Goal: Information Seeking & Learning: Learn about a topic

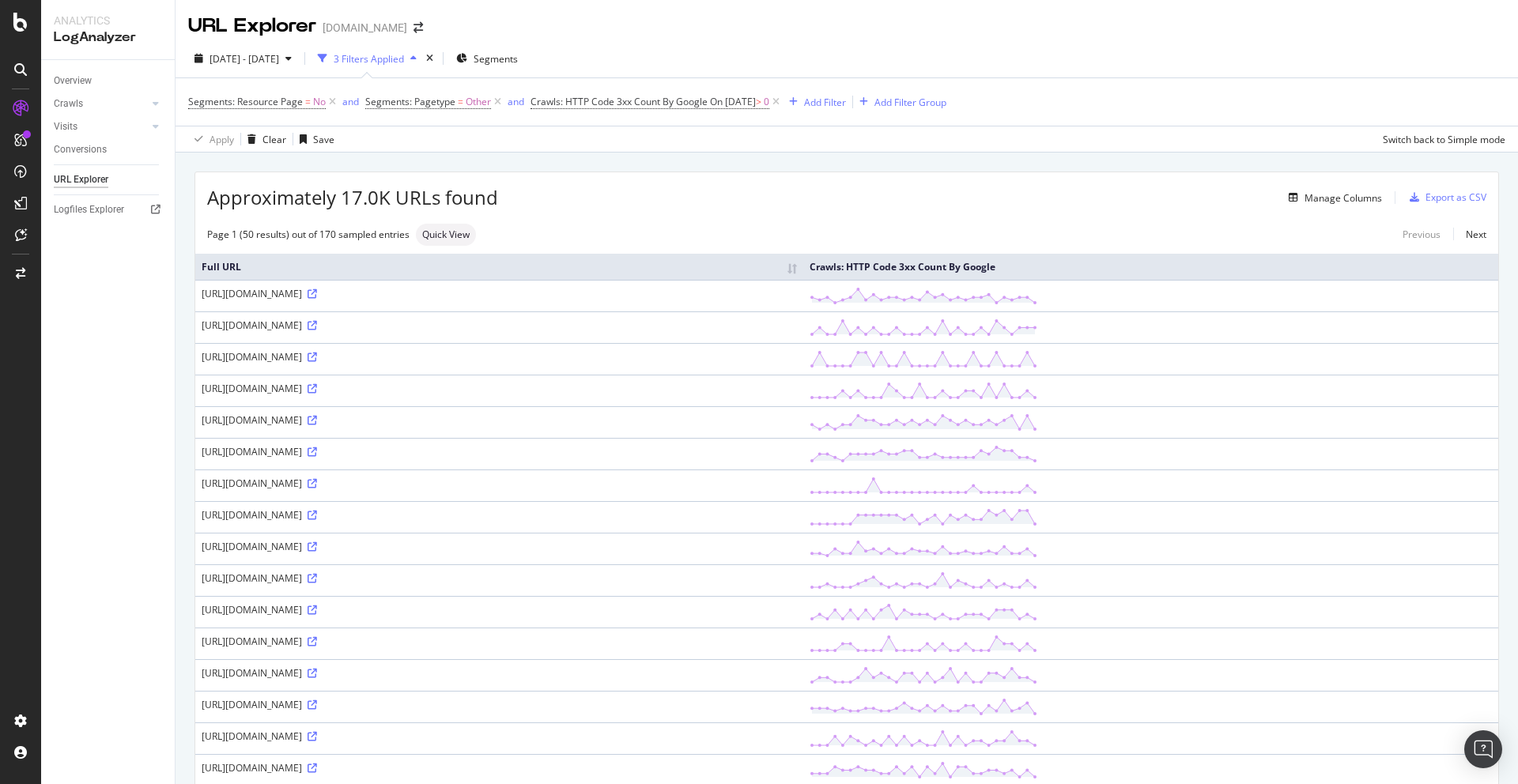
scroll to position [268, 0]
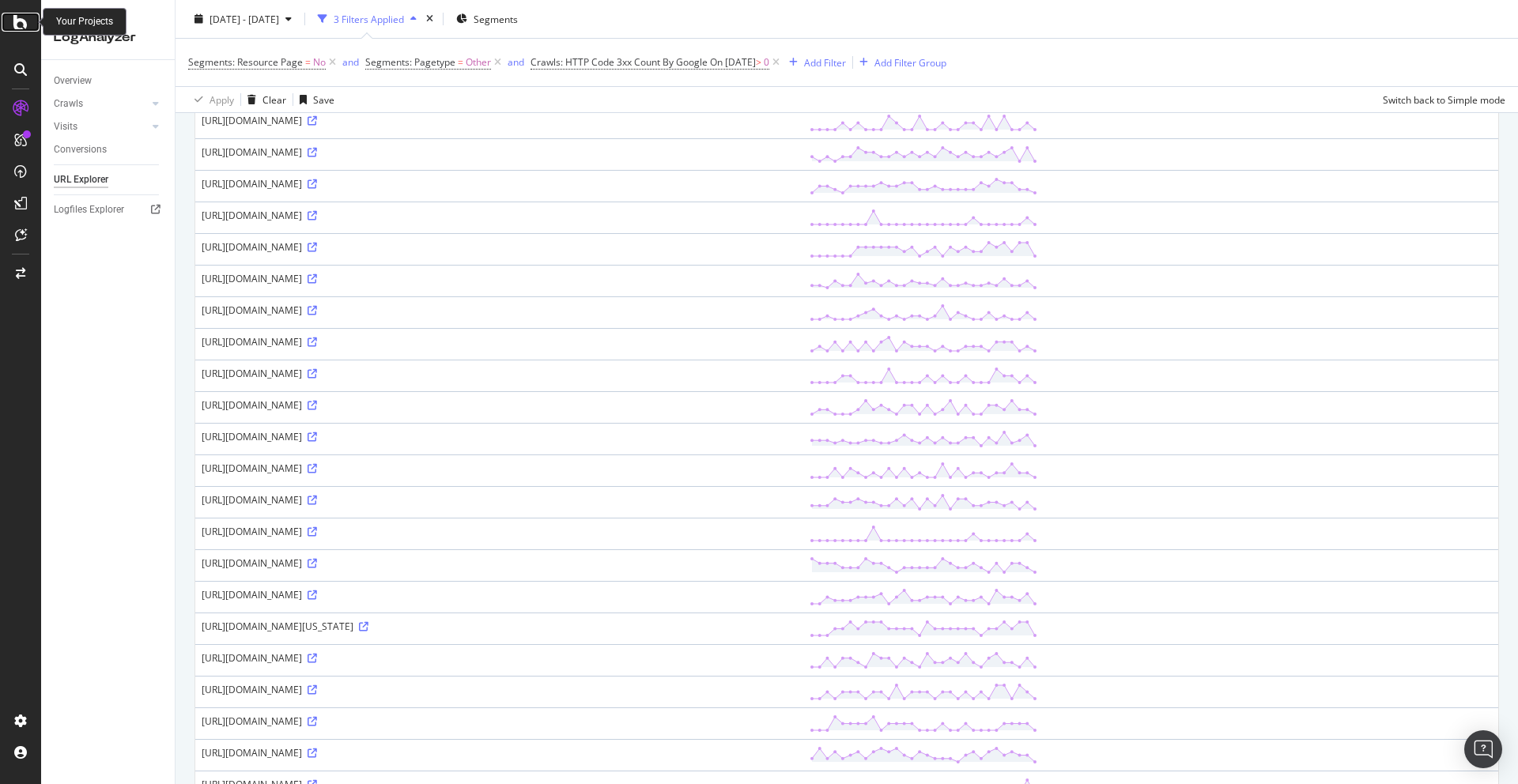
click at [11, 24] on div at bounding box center [20, 22] width 38 height 19
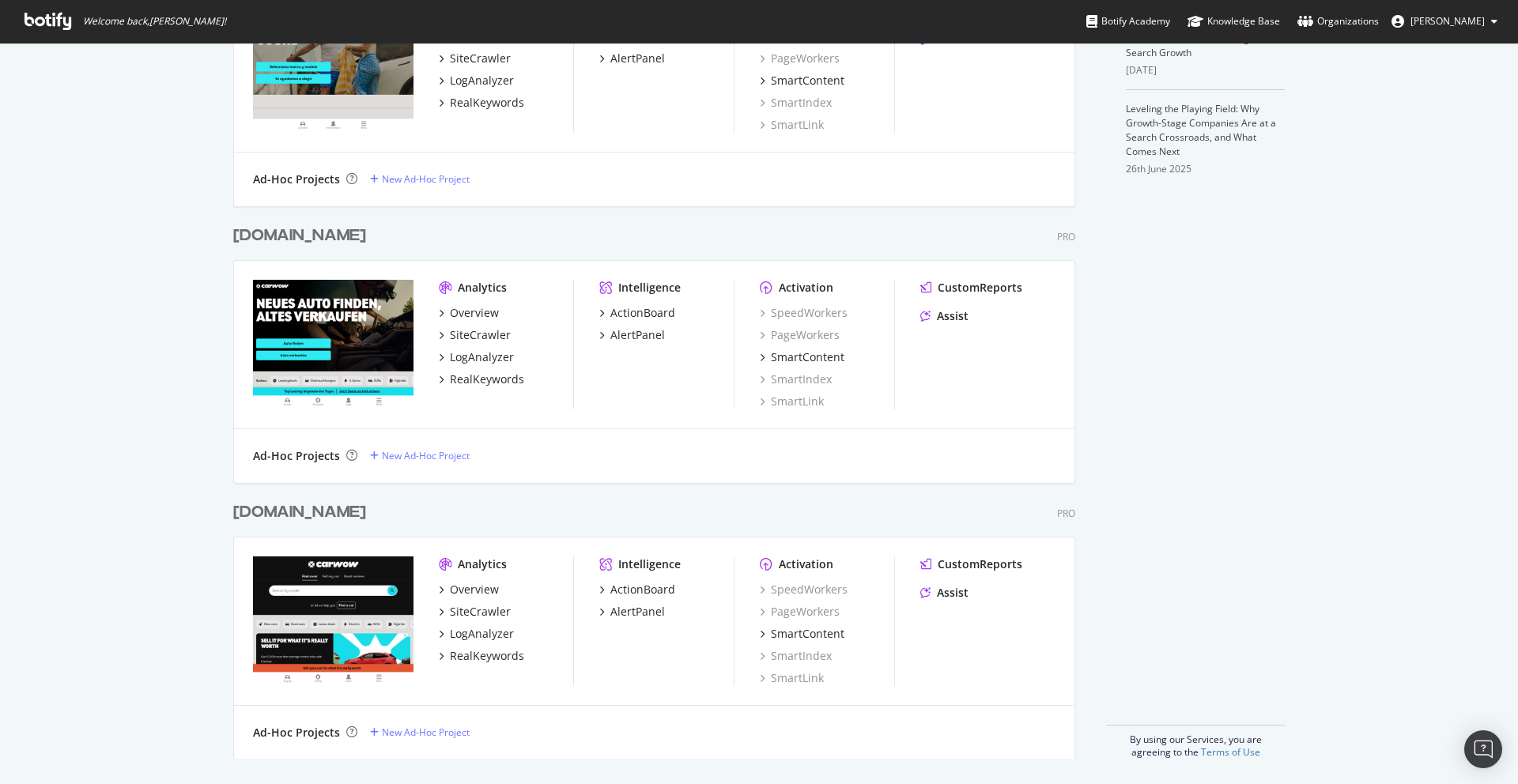
scroll to position [540, 0]
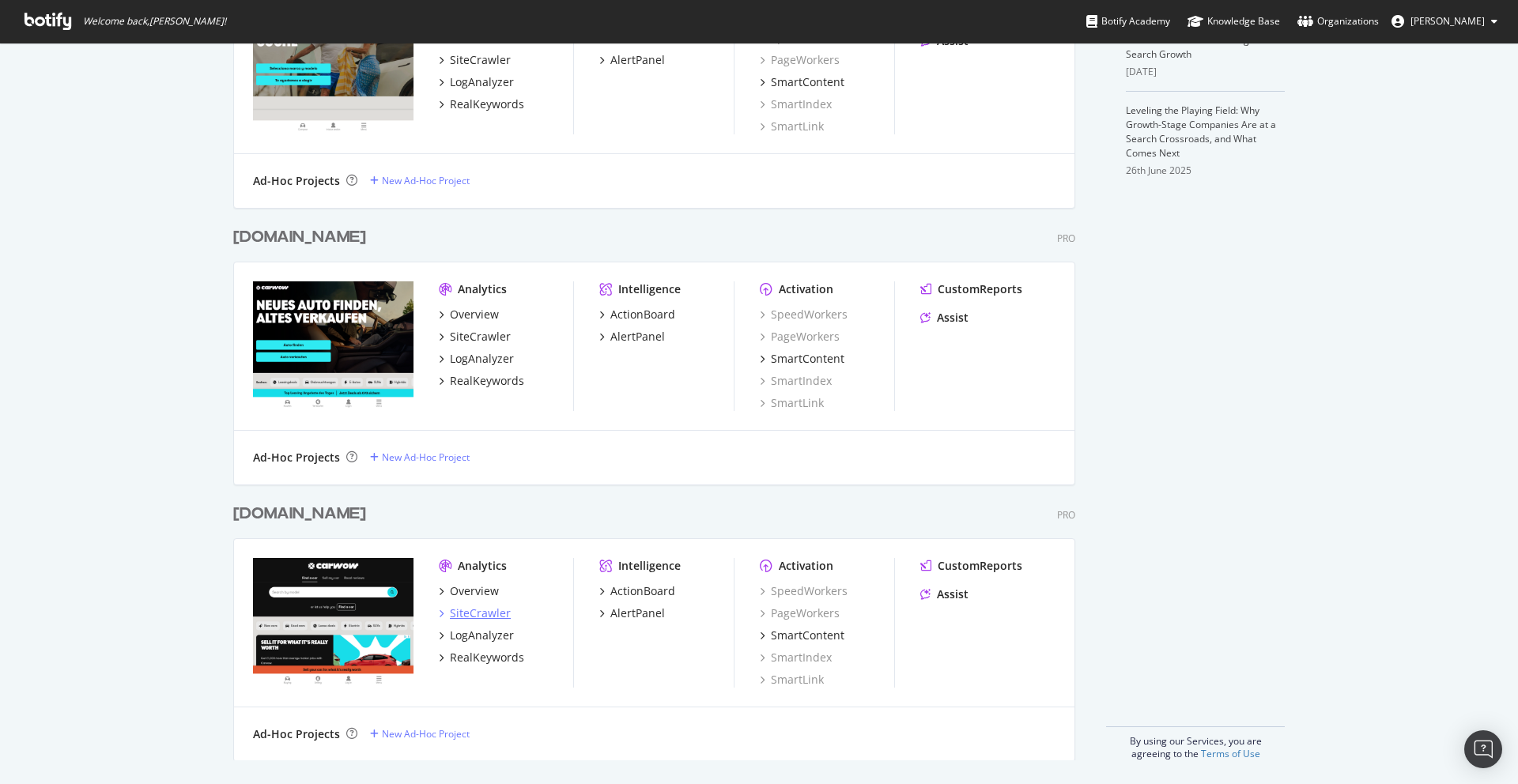
click at [472, 614] on div "SiteCrawler" at bounding box center [480, 613] width 61 height 15
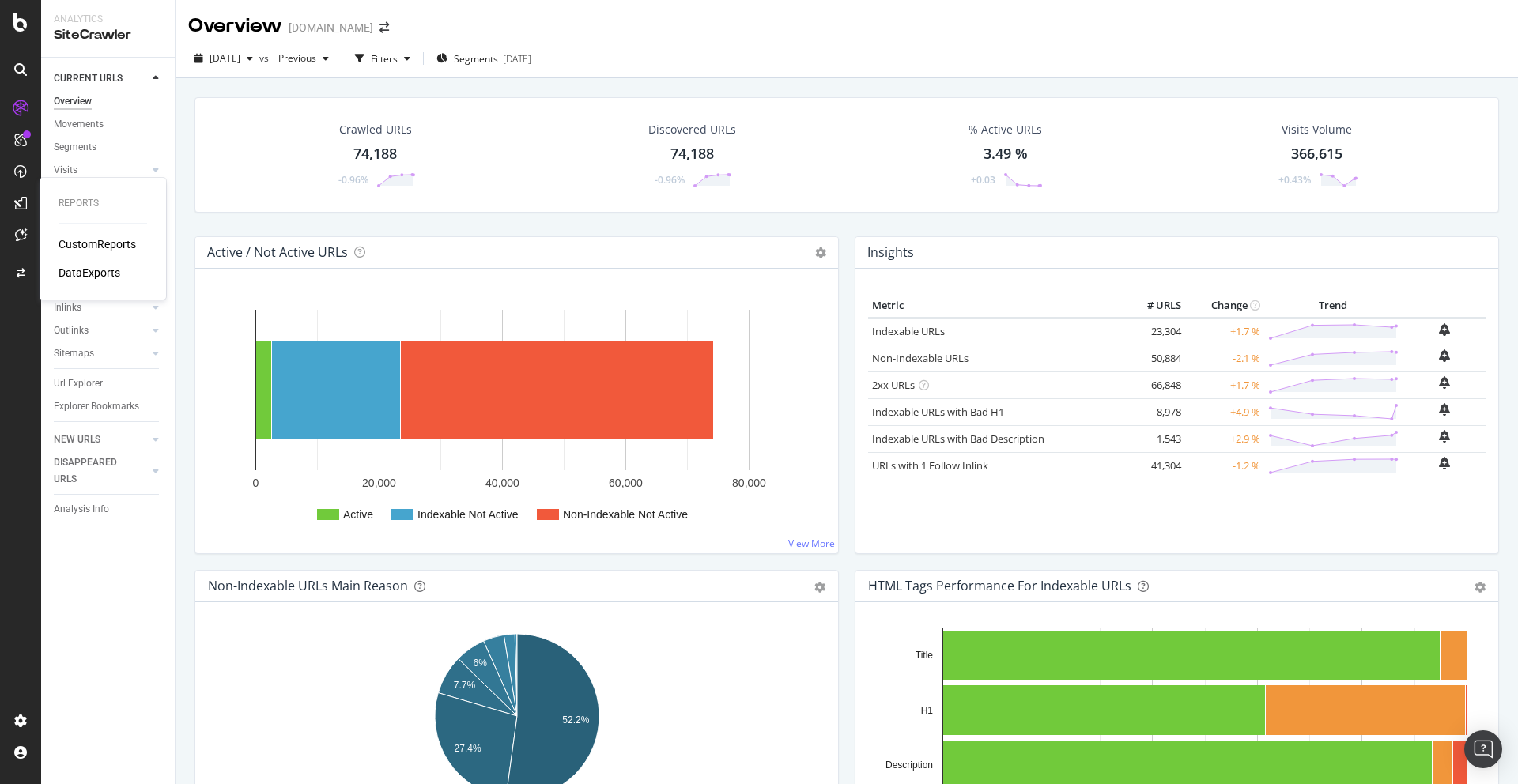
click at [110, 246] on div "CustomReports" at bounding box center [97, 244] width 77 height 15
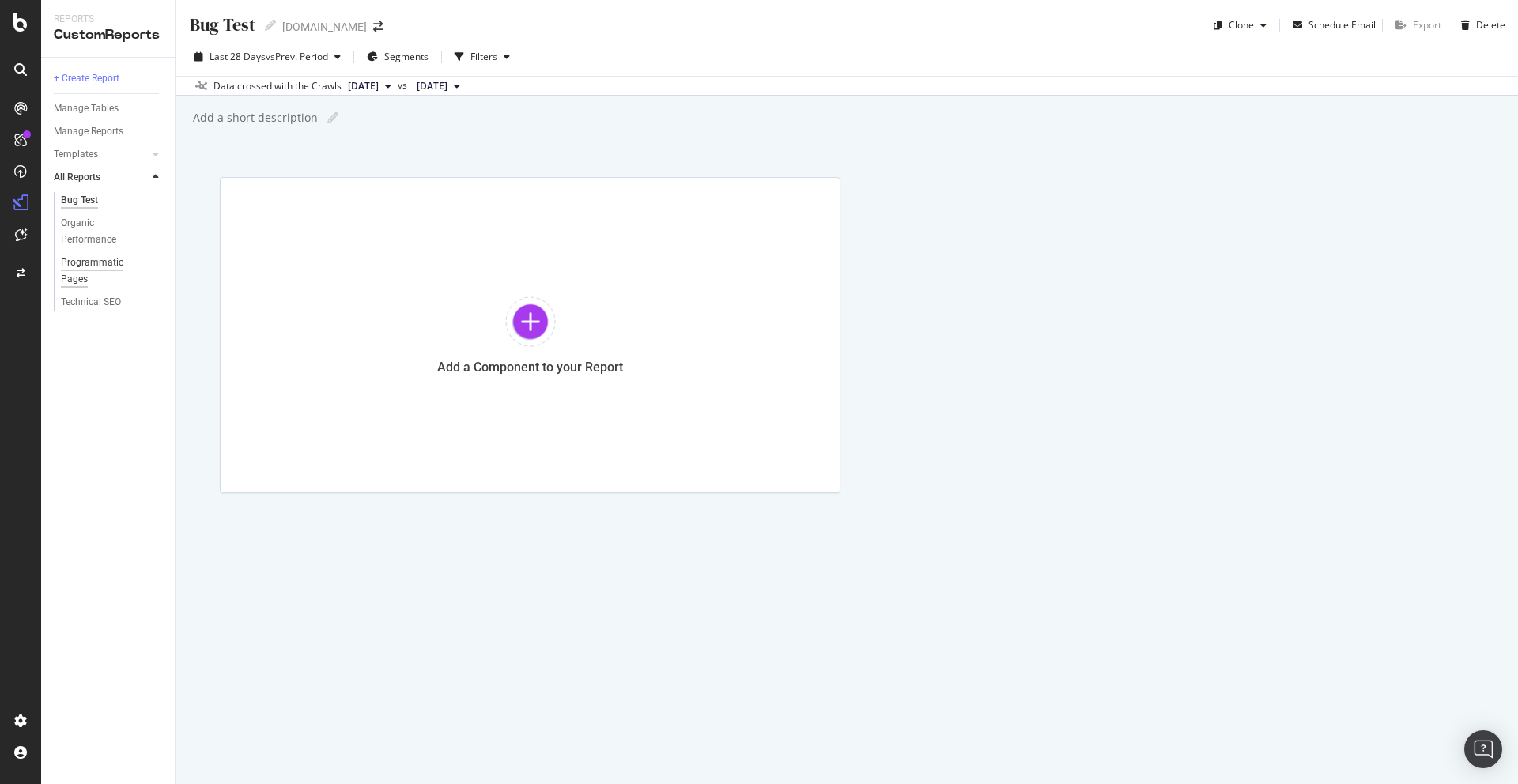
click at [79, 270] on div "Programmatic Pages" at bounding box center [104, 271] width 88 height 33
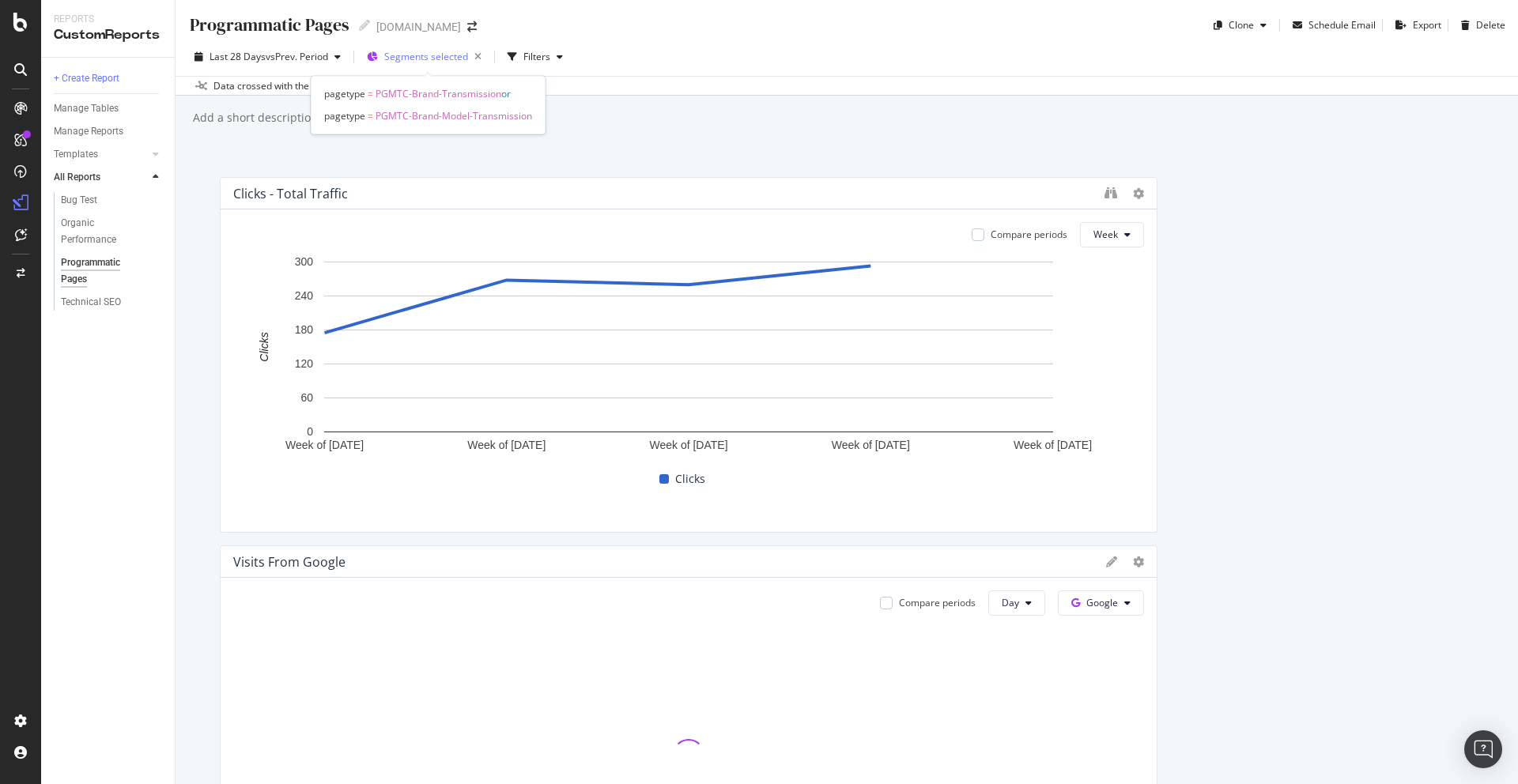
click at [389, 50] on span "Segments selected" at bounding box center [425, 57] width 84 height 14
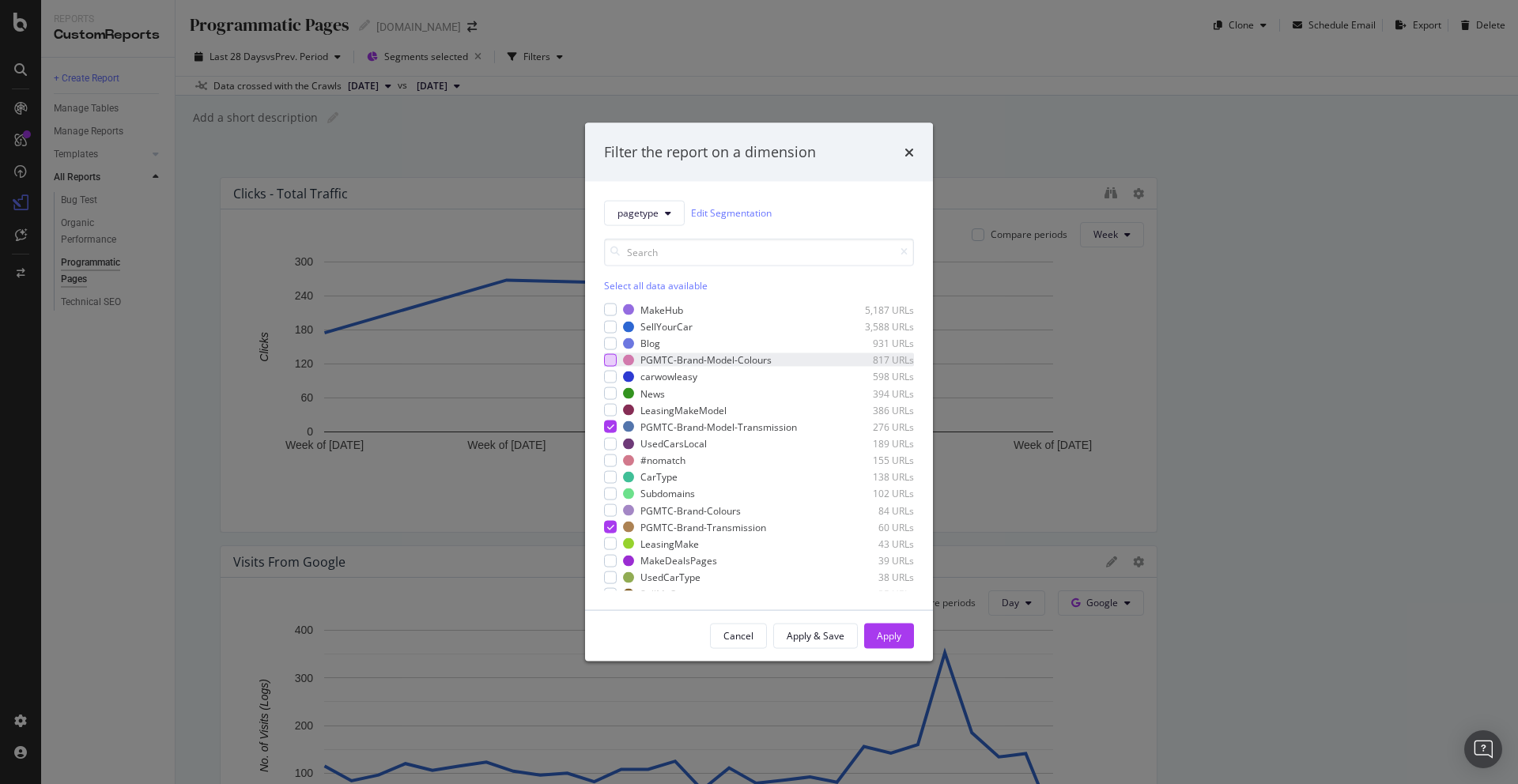
click at [608, 362] on div "modal" at bounding box center [610, 359] width 13 height 13
click at [610, 513] on div "modal" at bounding box center [610, 510] width 13 height 13
click at [888, 637] on div "Apply" at bounding box center [889, 636] width 24 height 14
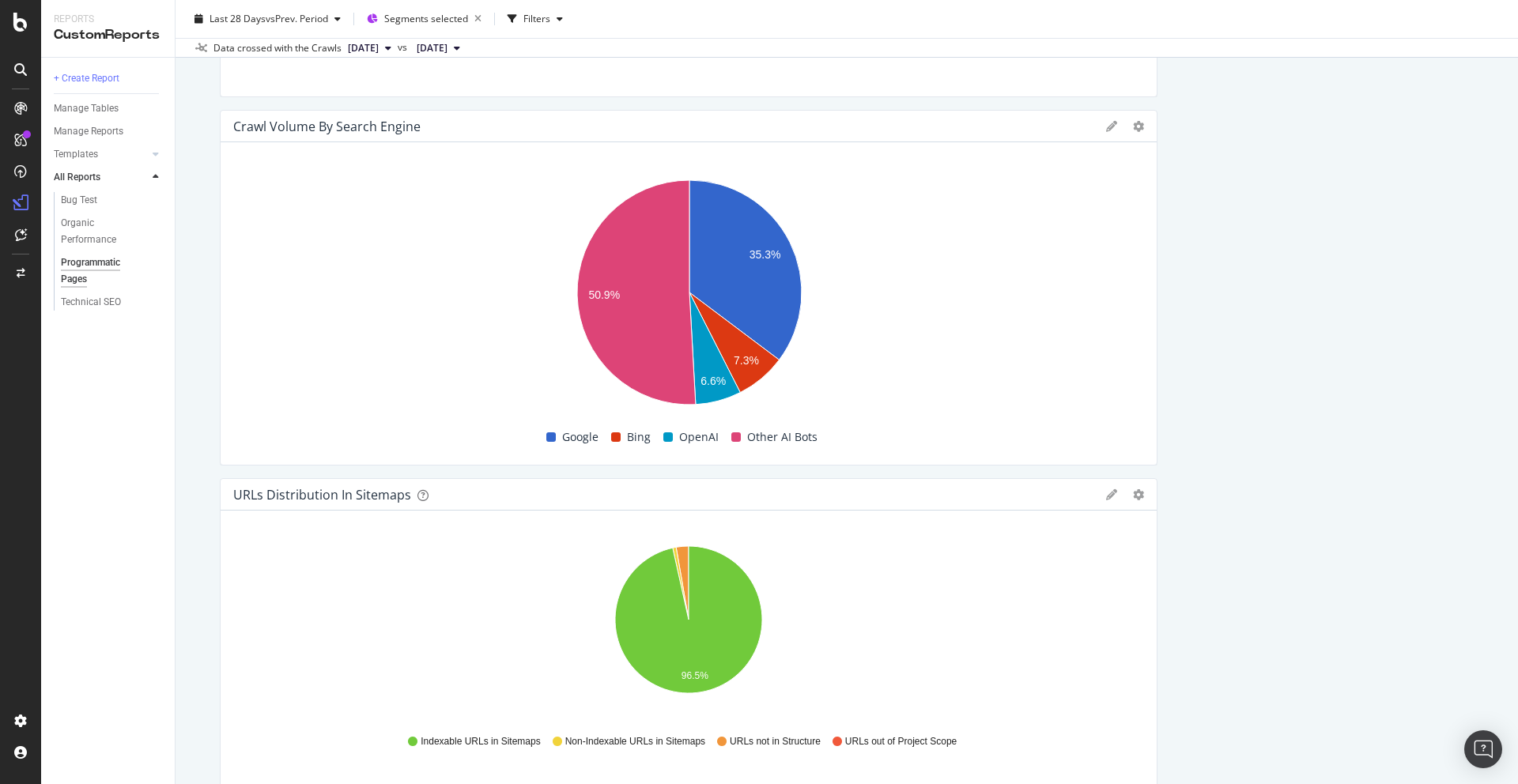
scroll to position [3379, 0]
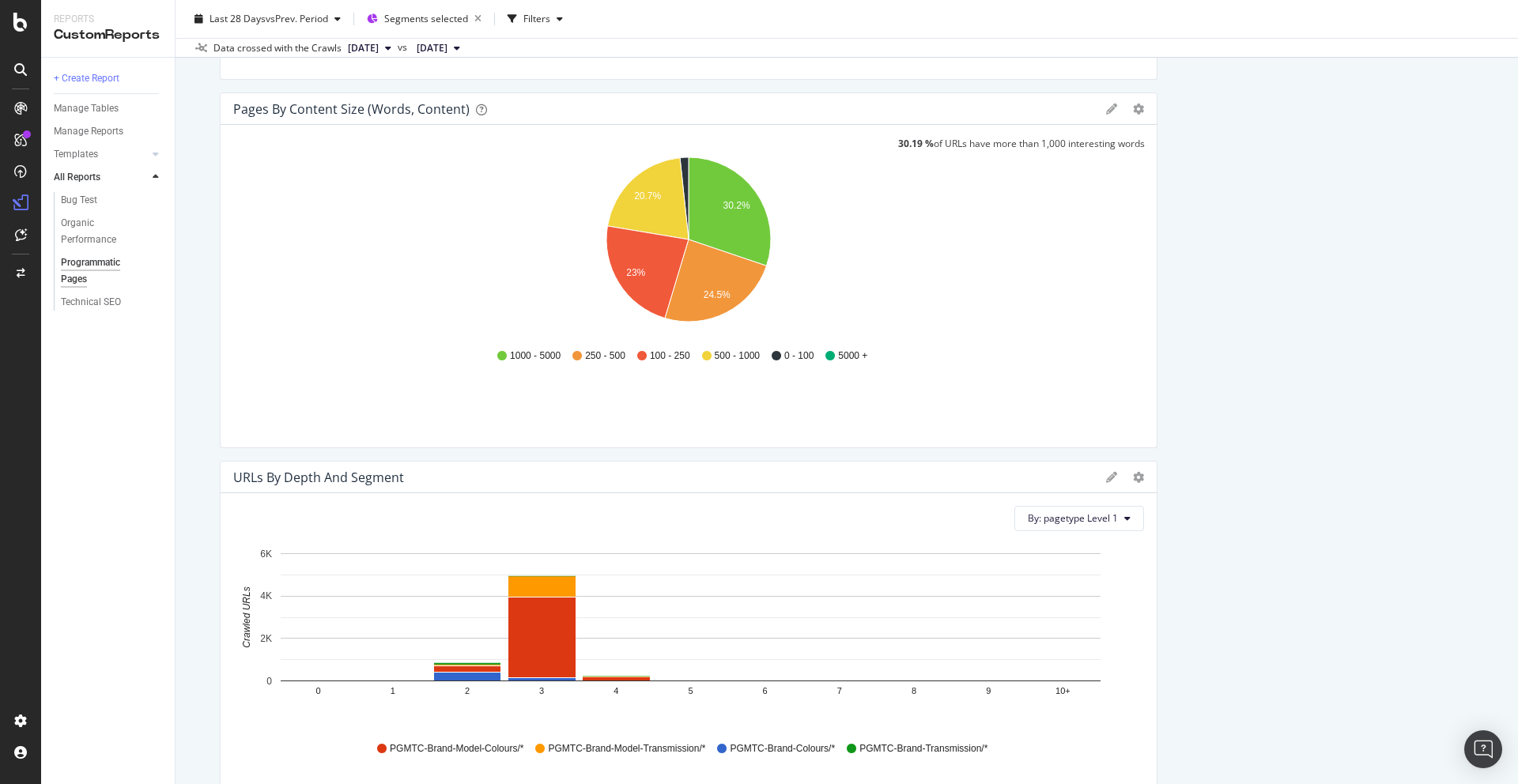
click at [1218, 401] on div "Clicks - Total Traffic Compare periods Week Week of 4 Aug. 2025 Week of 11 Aug.…" at bounding box center [846, 434] width 1254 height 5103
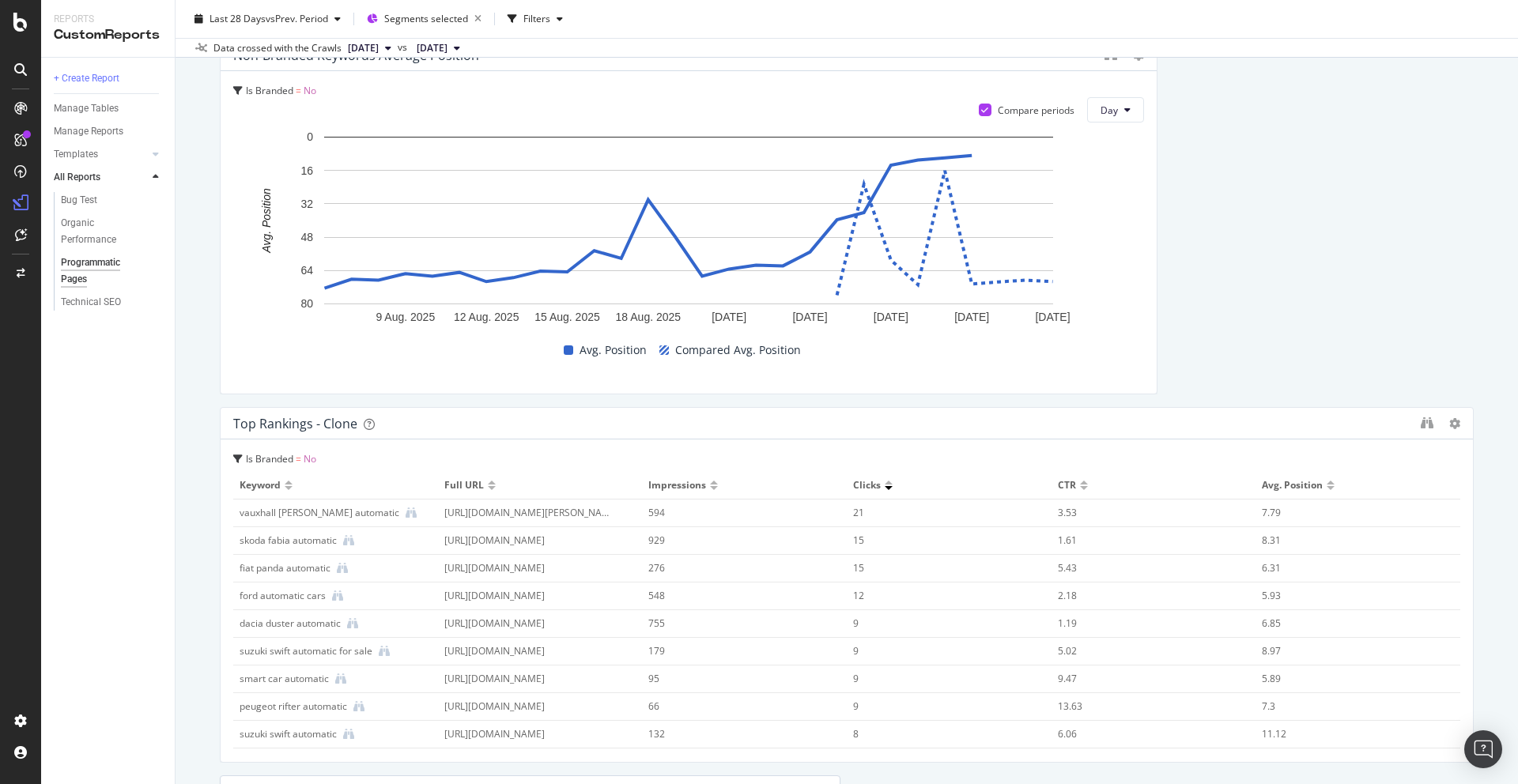
scroll to position [3774, 0]
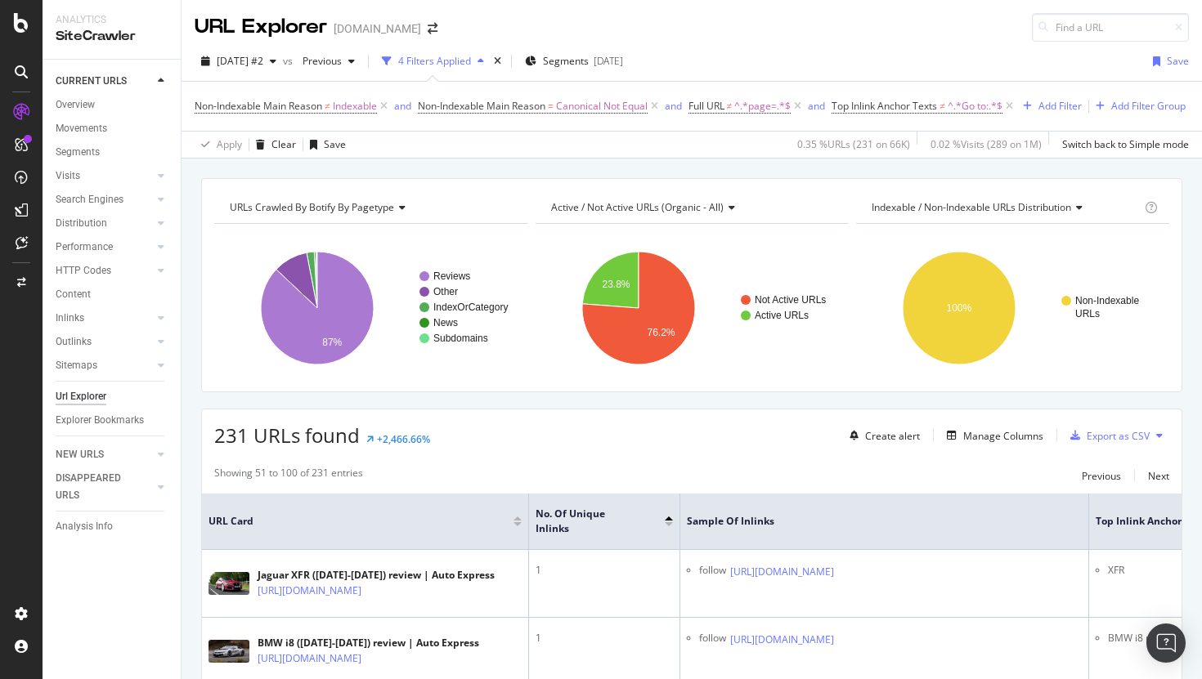
scroll to position [0, 316]
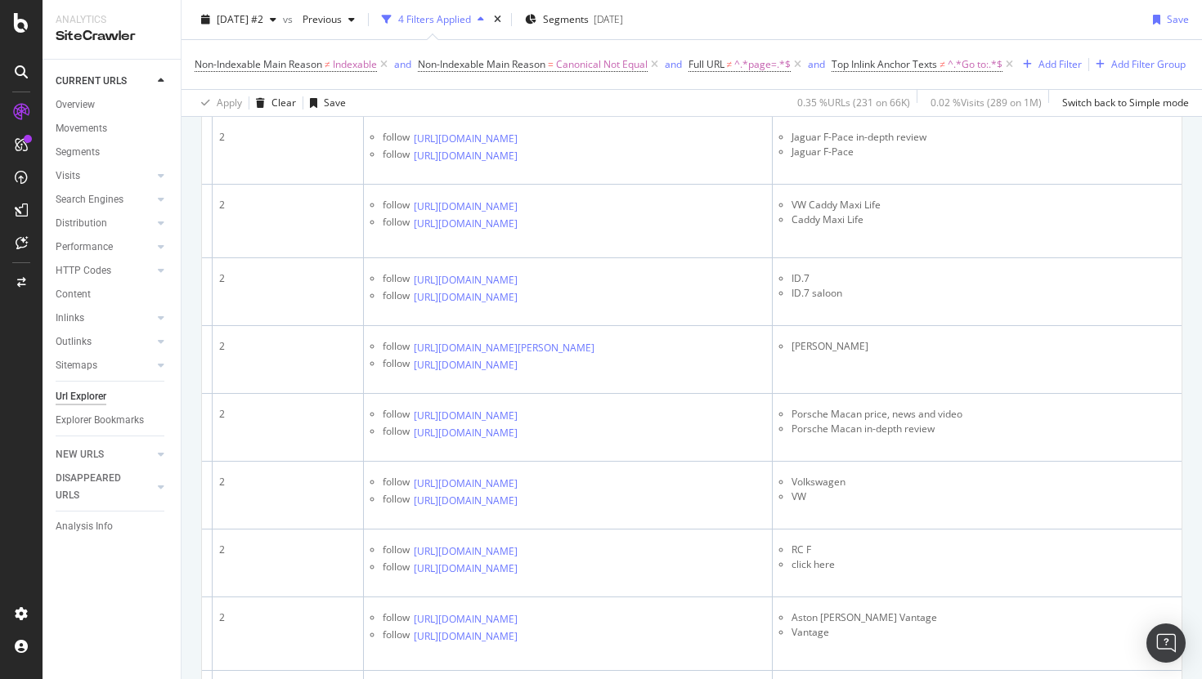
scroll to position [3033, 0]
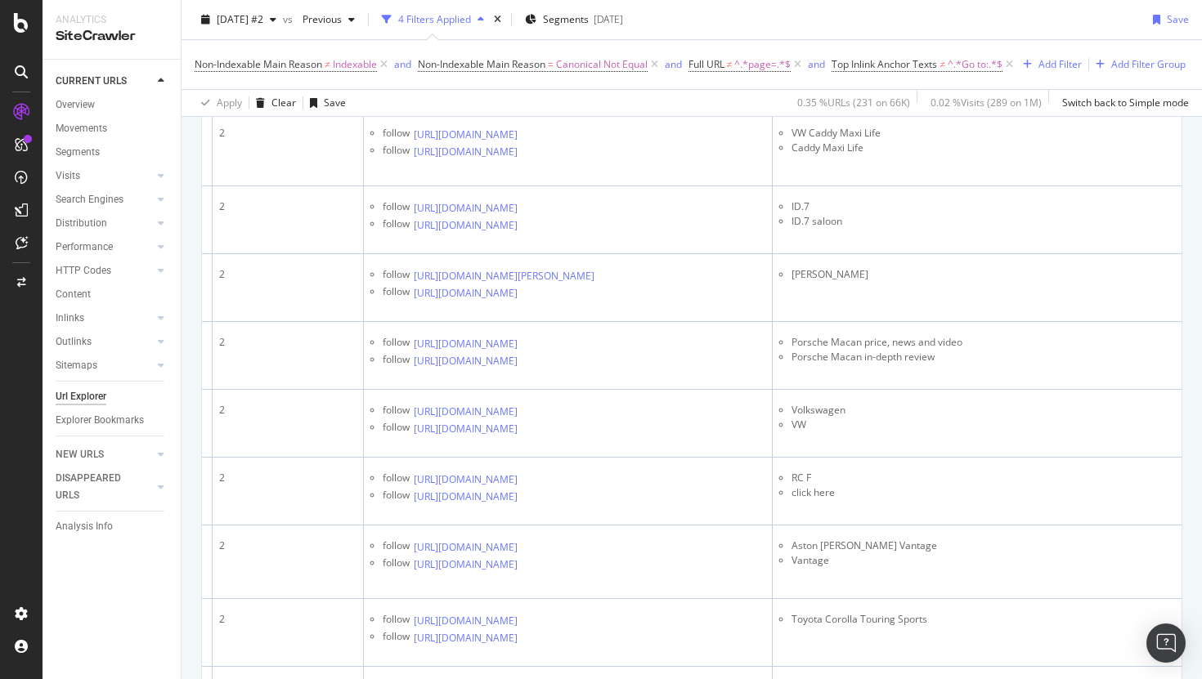
scroll to position [3117, 0]
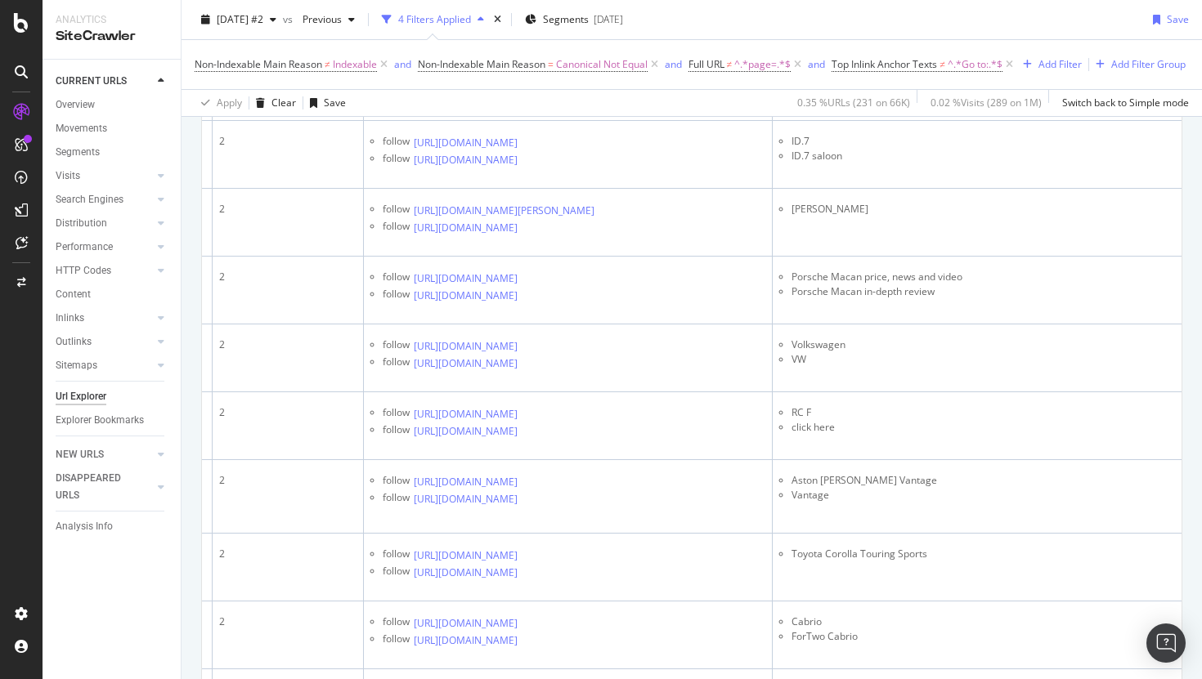
scroll to position [3173, 0]
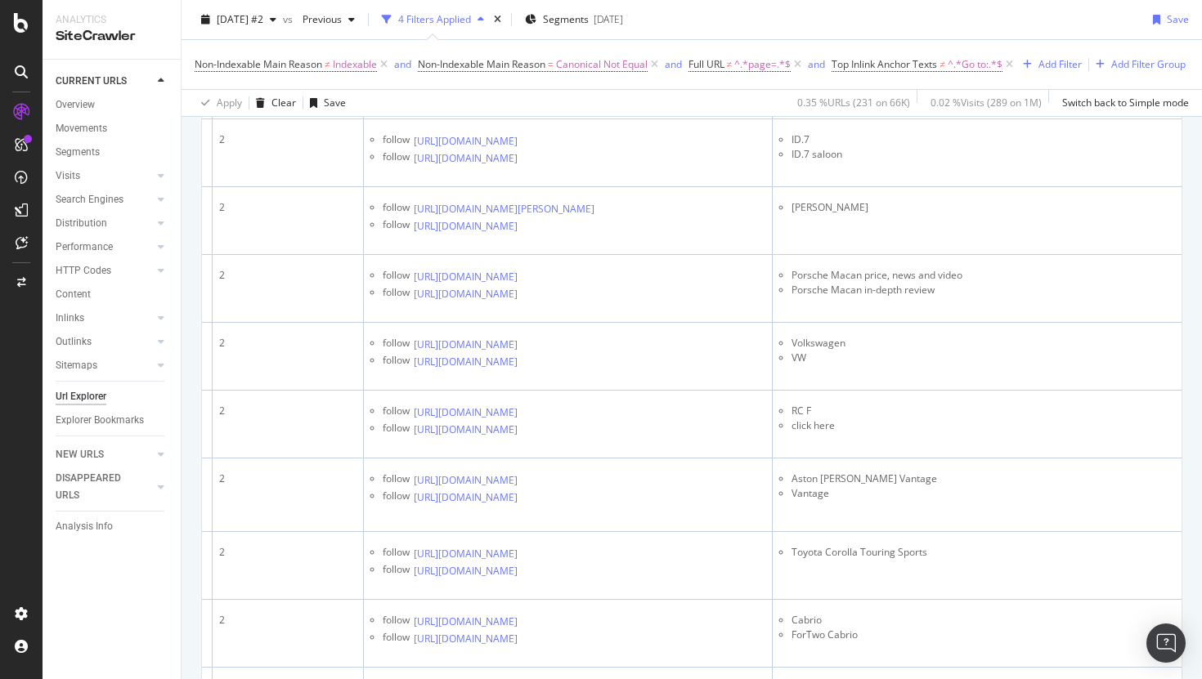
copy tbody "Audi A5 Avant"
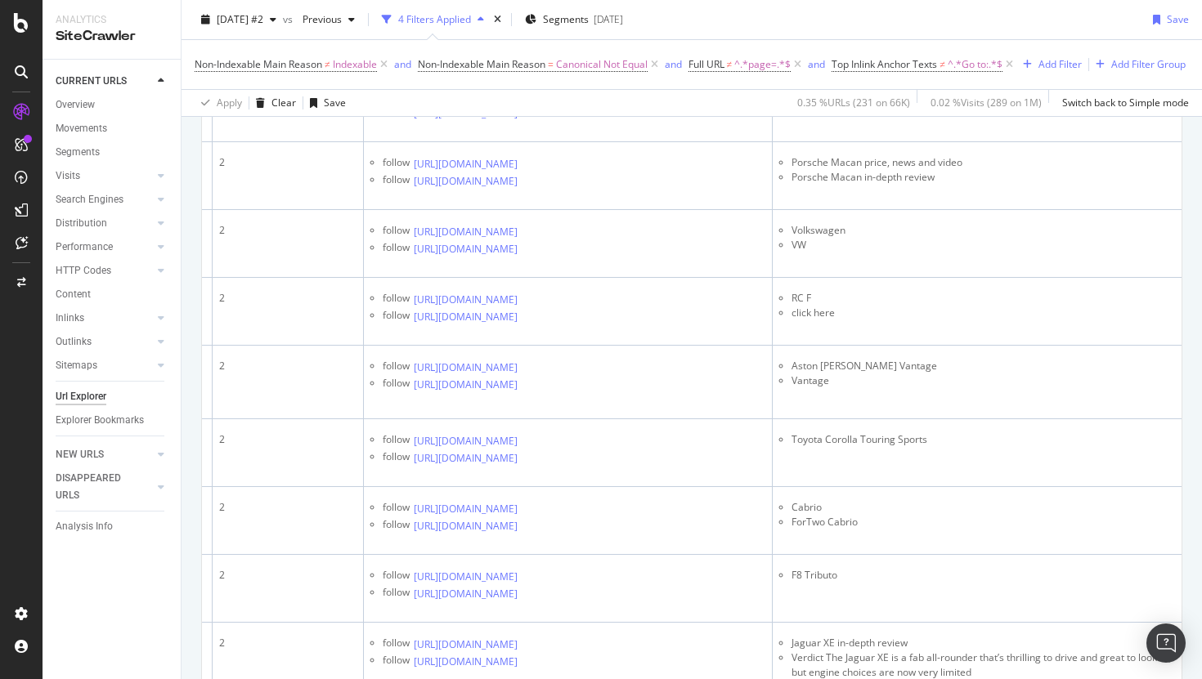
scroll to position [3287, 0]
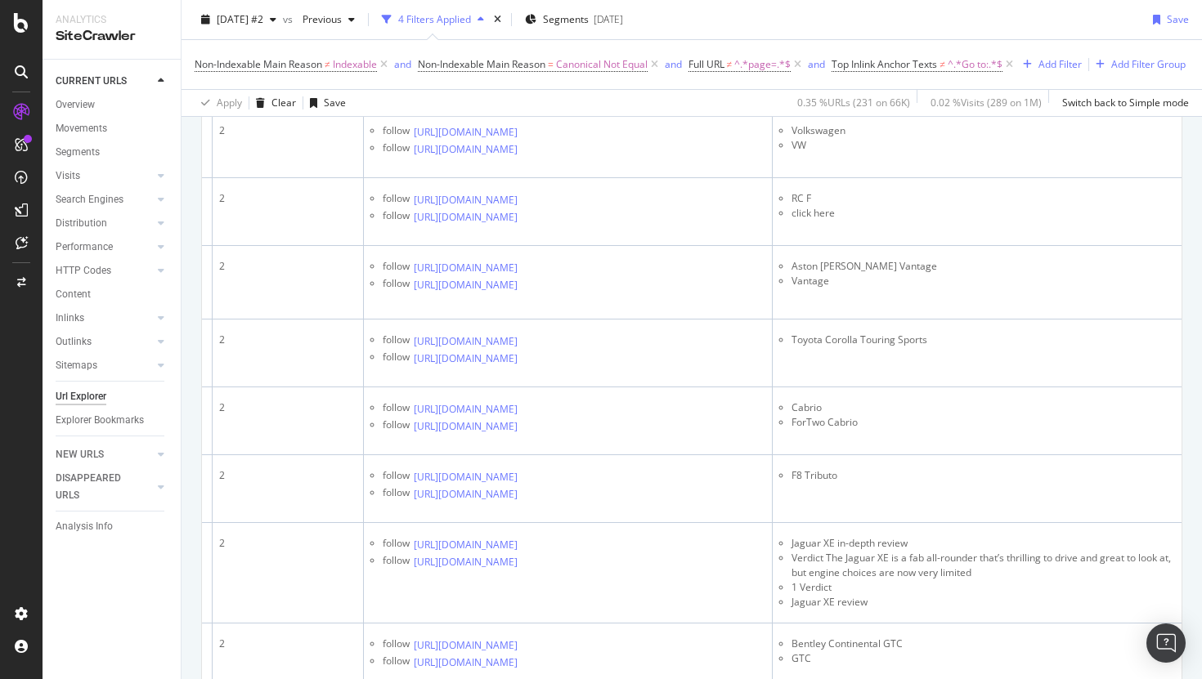
scroll to position [3386, 0]
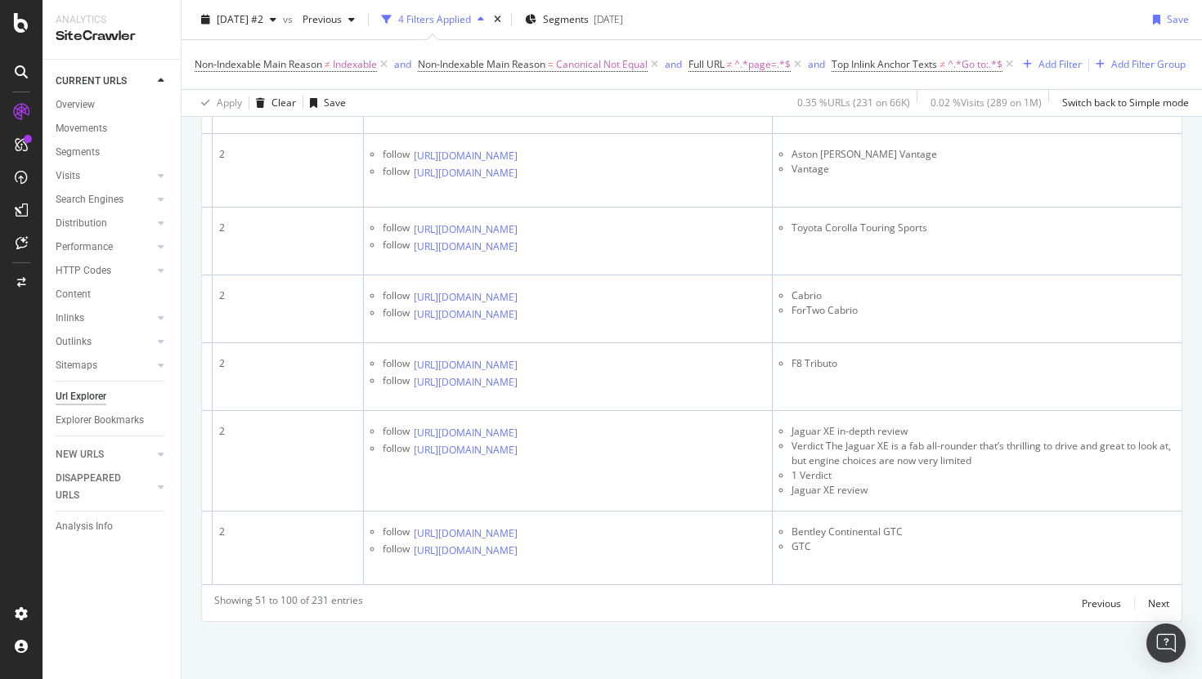
scroll to position [3657, 0]
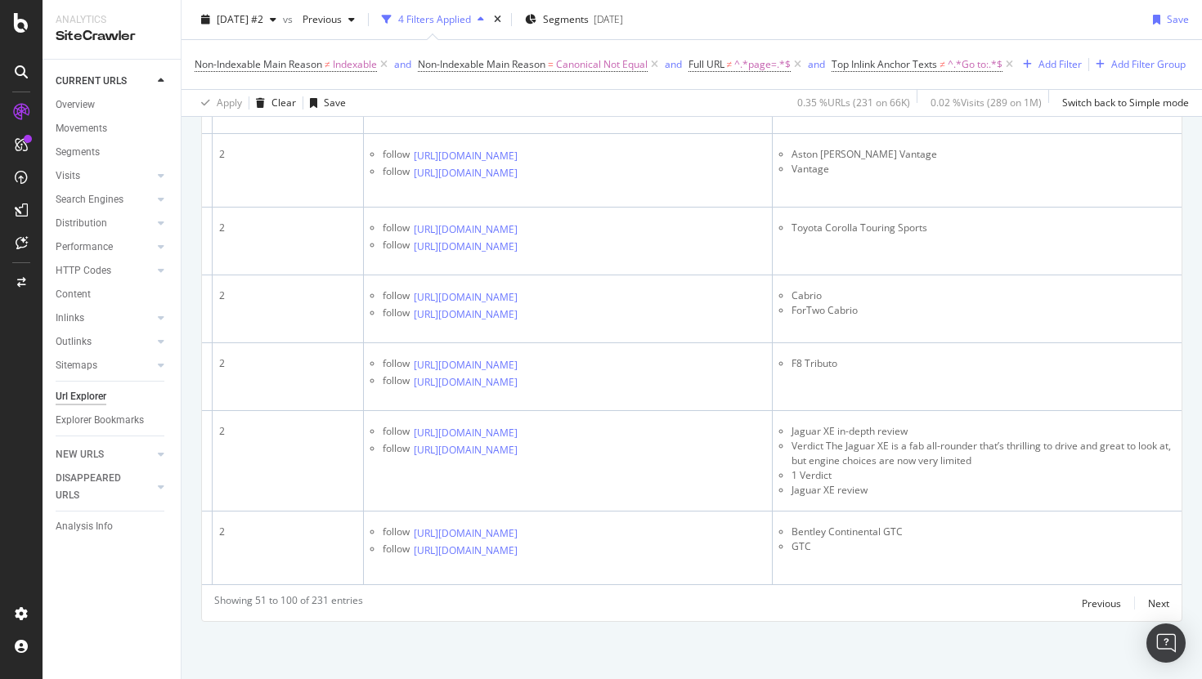
copy li "ID.7"
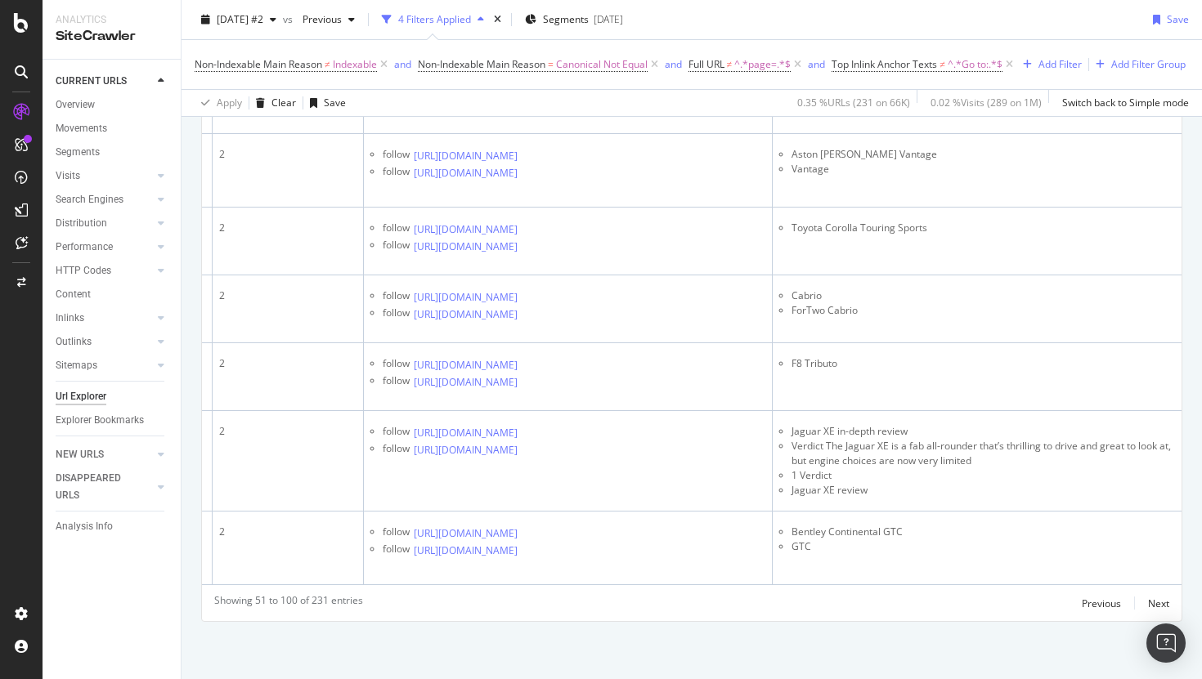
copy li "Porsche Macan price, news and video"
click at [534, 25] on icon at bounding box center [529, 21] width 10 height 10
click at [534, 43] on icon at bounding box center [529, 38] width 10 height 10
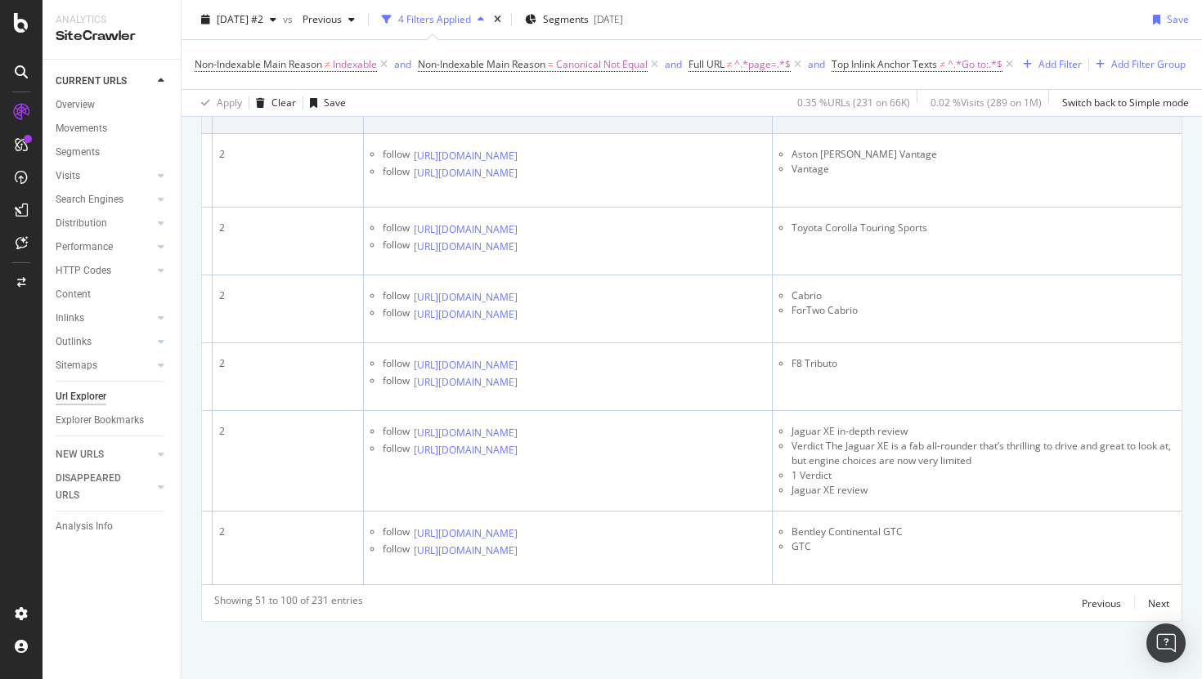
click at [534, 93] on icon at bounding box center [529, 88] width 10 height 10
click at [534, 110] on icon at bounding box center [529, 106] width 10 height 10
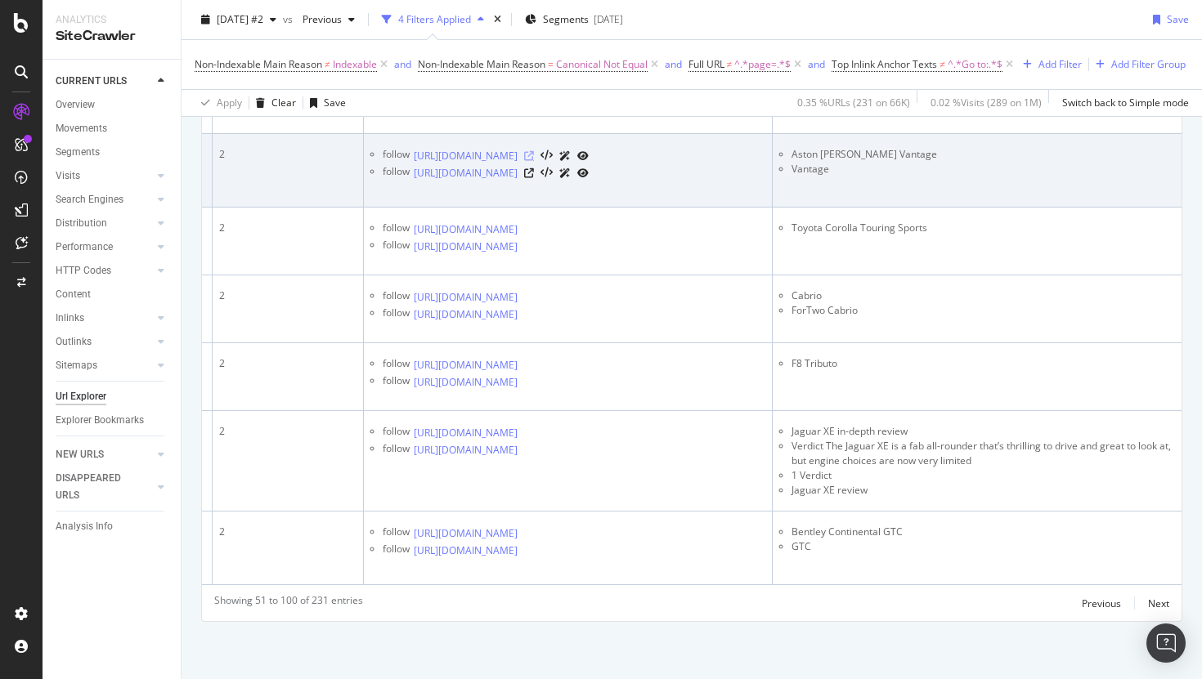
click at [534, 161] on icon at bounding box center [529, 156] width 10 height 10
click at [534, 178] on icon at bounding box center [529, 173] width 10 height 10
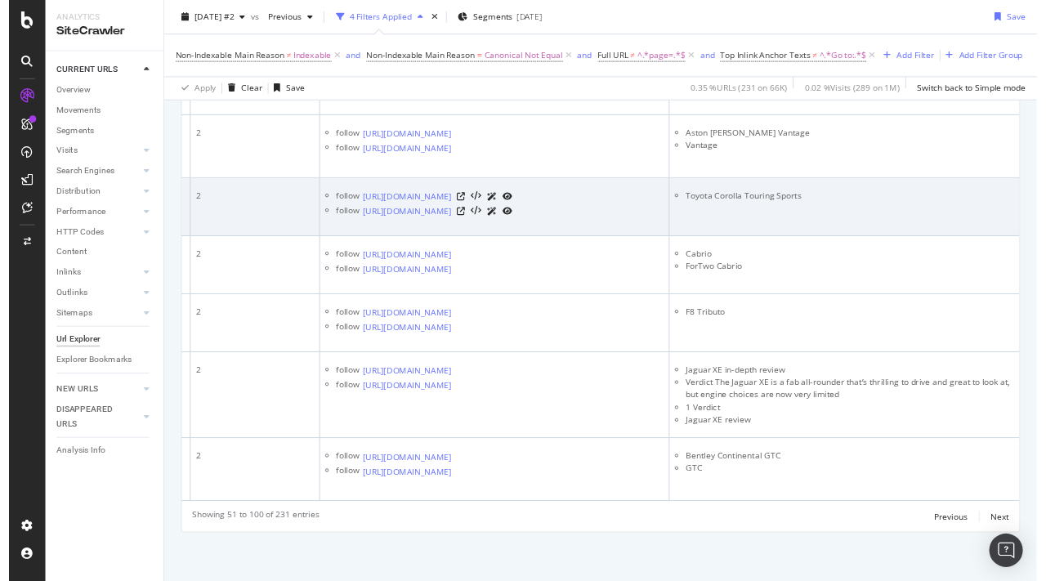
scroll to position [4369, 0]
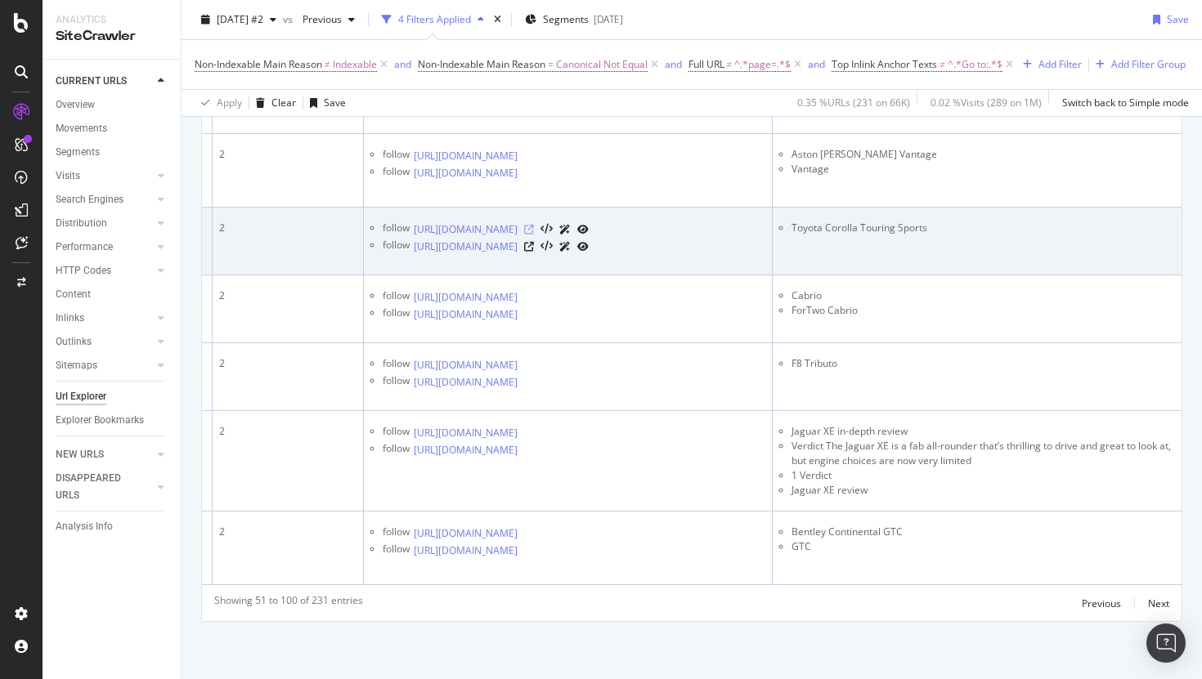
click at [534, 225] on icon at bounding box center [529, 230] width 10 height 10
click at [534, 242] on icon at bounding box center [529, 247] width 10 height 10
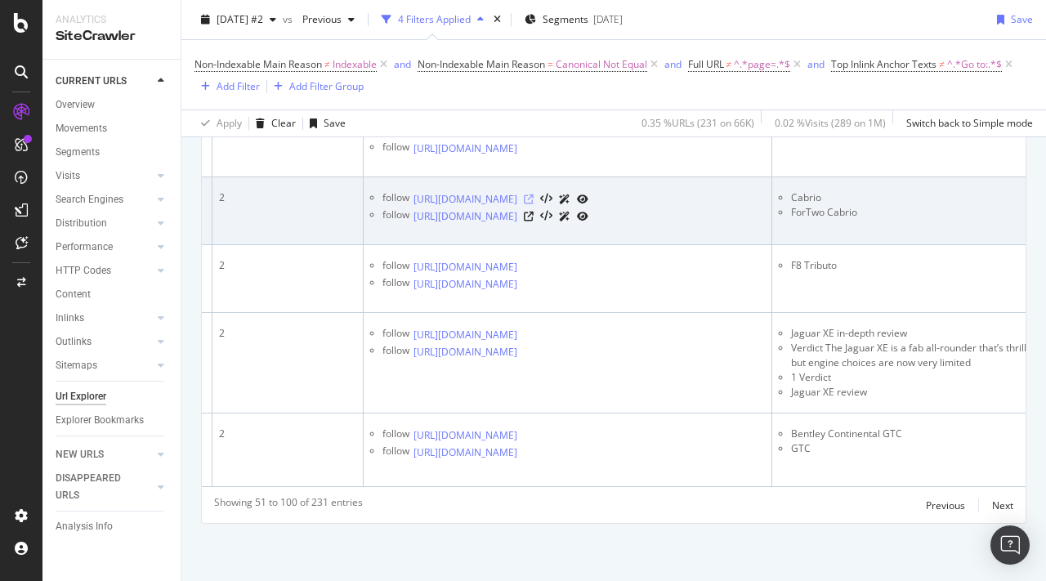
click at [534, 204] on icon at bounding box center [529, 200] width 10 height 10
click at [534, 222] on icon at bounding box center [529, 217] width 10 height 10
